Goal: Check status

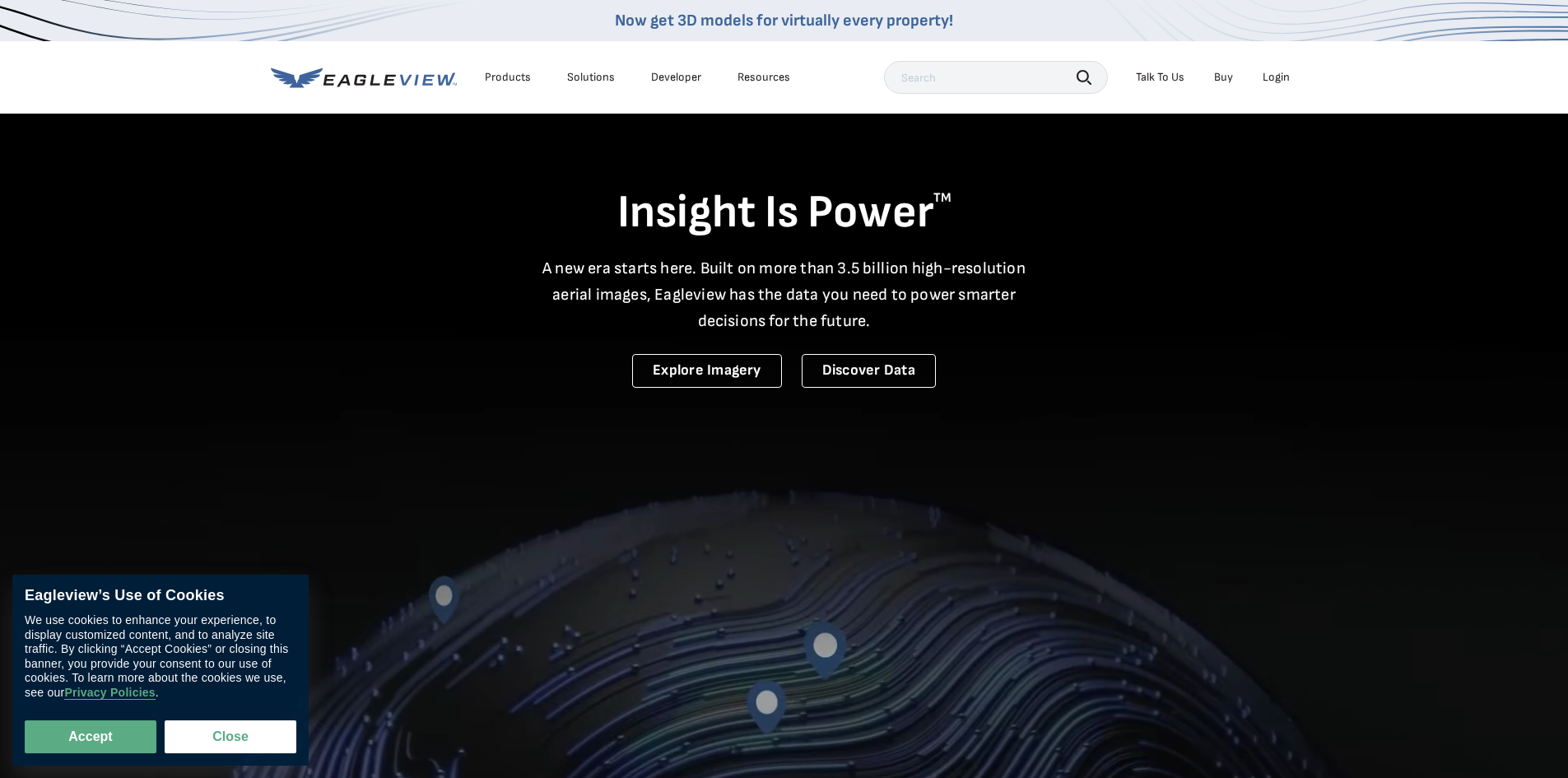
click at [1267, 76] on div "Login" at bounding box center [1276, 78] width 27 height 15
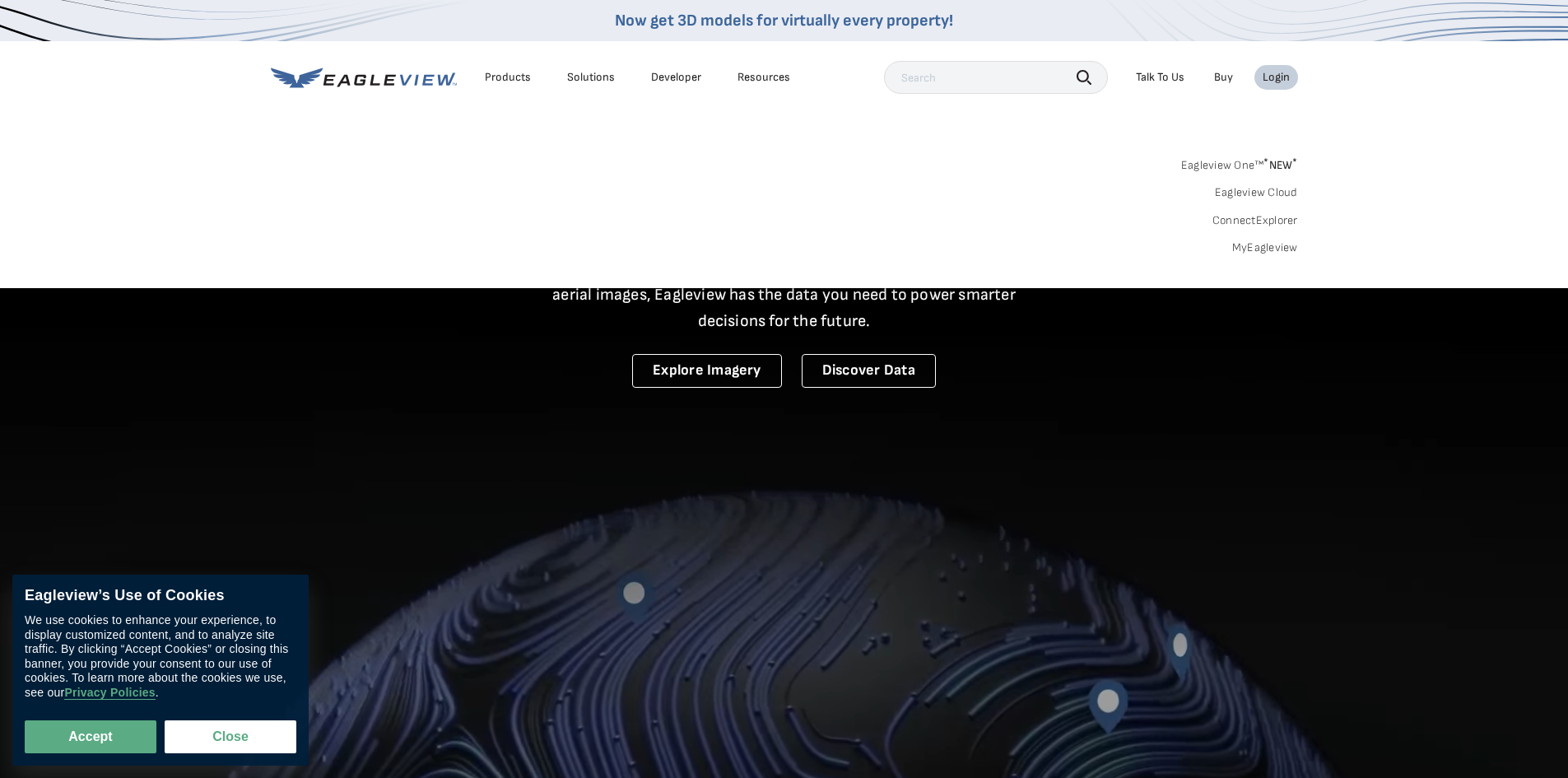
click at [1265, 249] on link "MyEagleview" at bounding box center [1266, 248] width 66 height 15
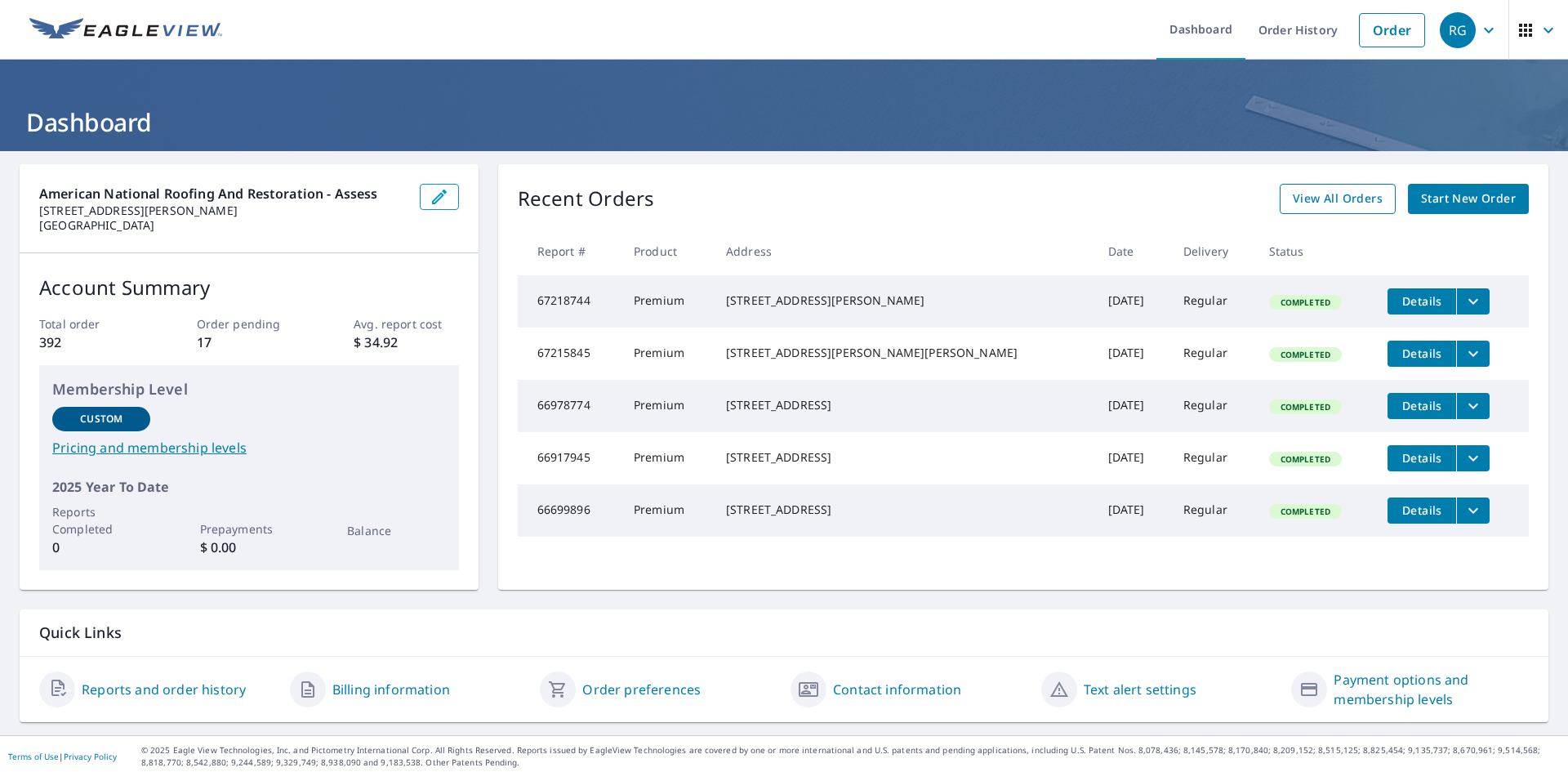
click at [1313, 193] on span "View All Orders" at bounding box center [1338, 199] width 90 height 21
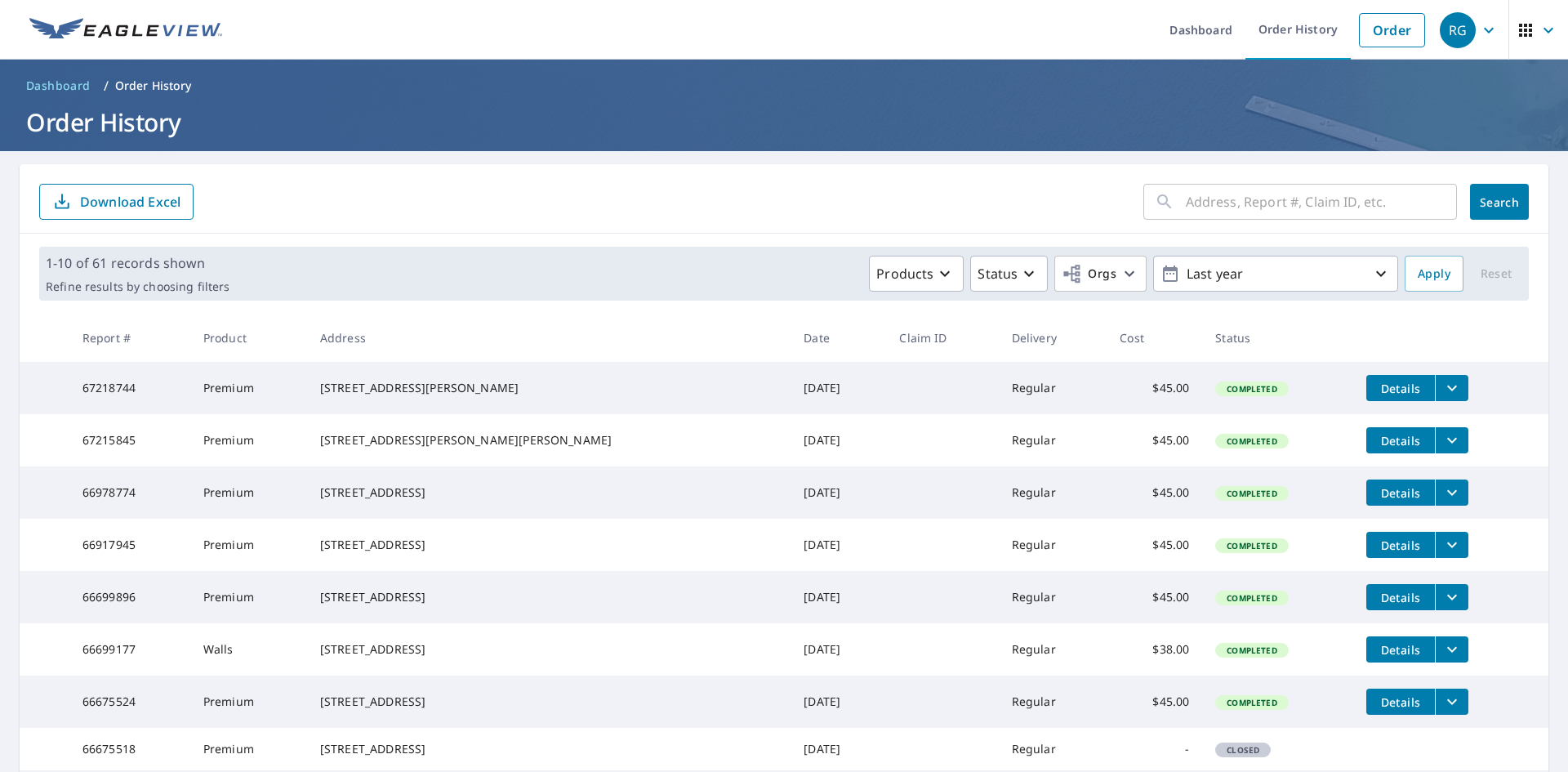
click at [1196, 208] on input "text" at bounding box center [1320, 202] width 271 height 46
click at [957, 80] on ol "Dashboard / Order History" at bounding box center [784, 86] width 1529 height 26
click at [1229, 214] on input "text" at bounding box center [1320, 202] width 271 height 46
click at [549, 214] on form "​ Search Download Excel" at bounding box center [784, 202] width 1489 height 36
click at [1231, 201] on input "text" at bounding box center [1320, 202] width 271 height 46
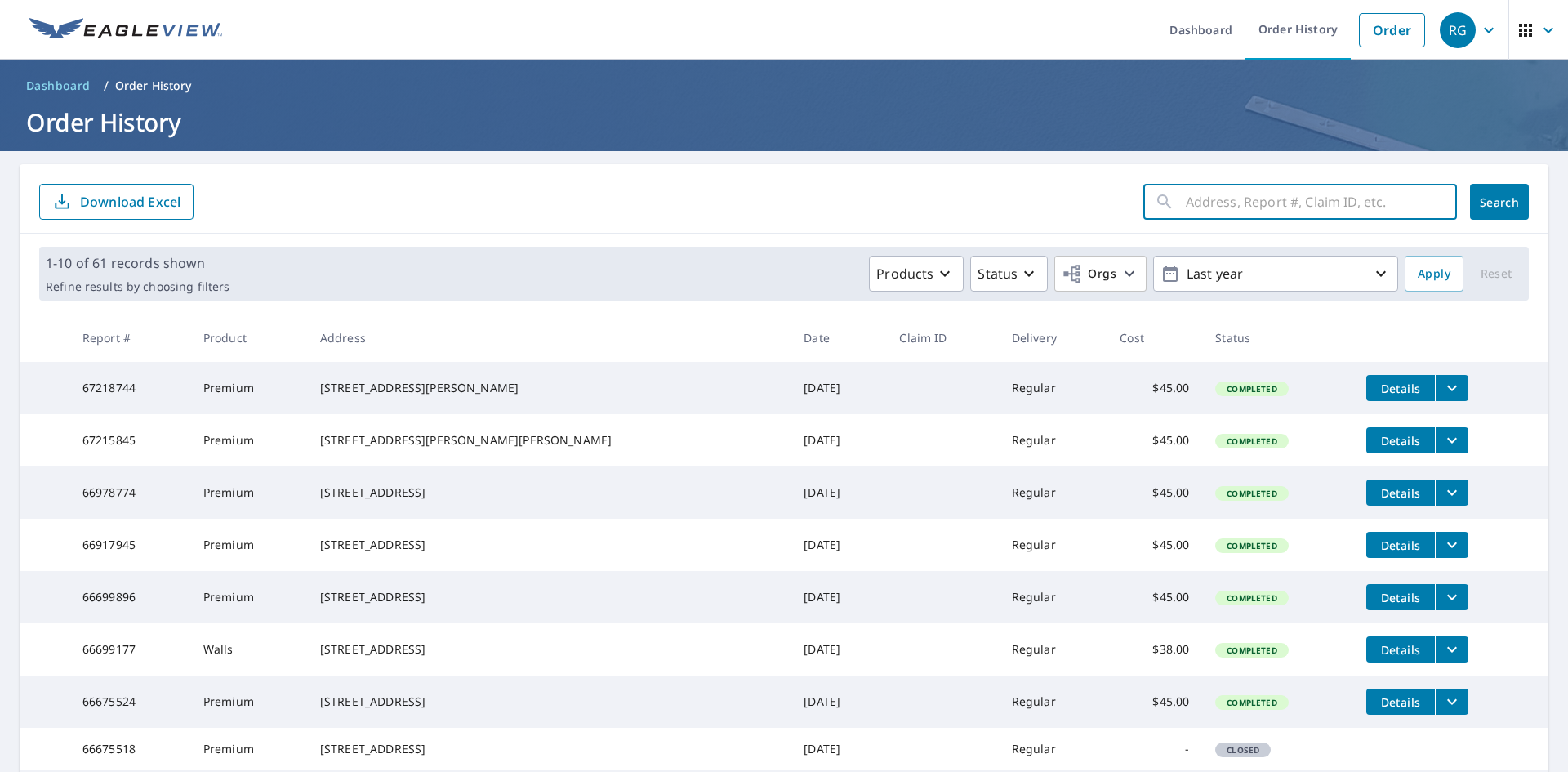
type input "3605 [PERSON_NAME]"
click button "Search" at bounding box center [1499, 202] width 59 height 36
